Goal: Task Accomplishment & Management: Complete application form

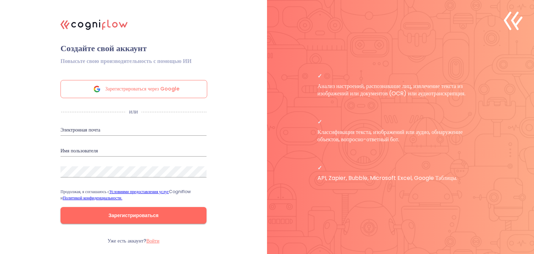
click at [183, 88] on div "Зарегистрироваться через Google" at bounding box center [134, 89] width 147 height 18
click at [51, 39] on div ".cls-1{fill:#141624;}.cls-2{fill:#eb5e60;}.cls-3{fill:none;stroke:#eb5e60;strok…" at bounding box center [134, 127] width 174 height 235
click at [125, 90] on font "Зарегистрироваться через Google" at bounding box center [142, 88] width 74 height 7
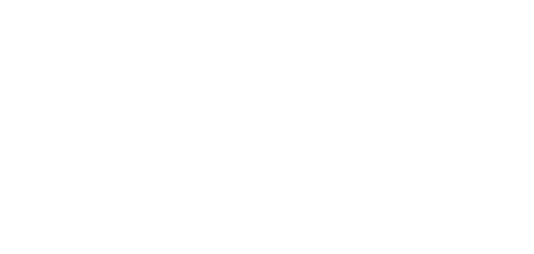
click at [280, 0] on html "Исходный текст Оцените этот перевод Ваш отзыв поможет нам улучшить Google Перев…" at bounding box center [267, 0] width 534 height 0
